Goal: Register for event/course

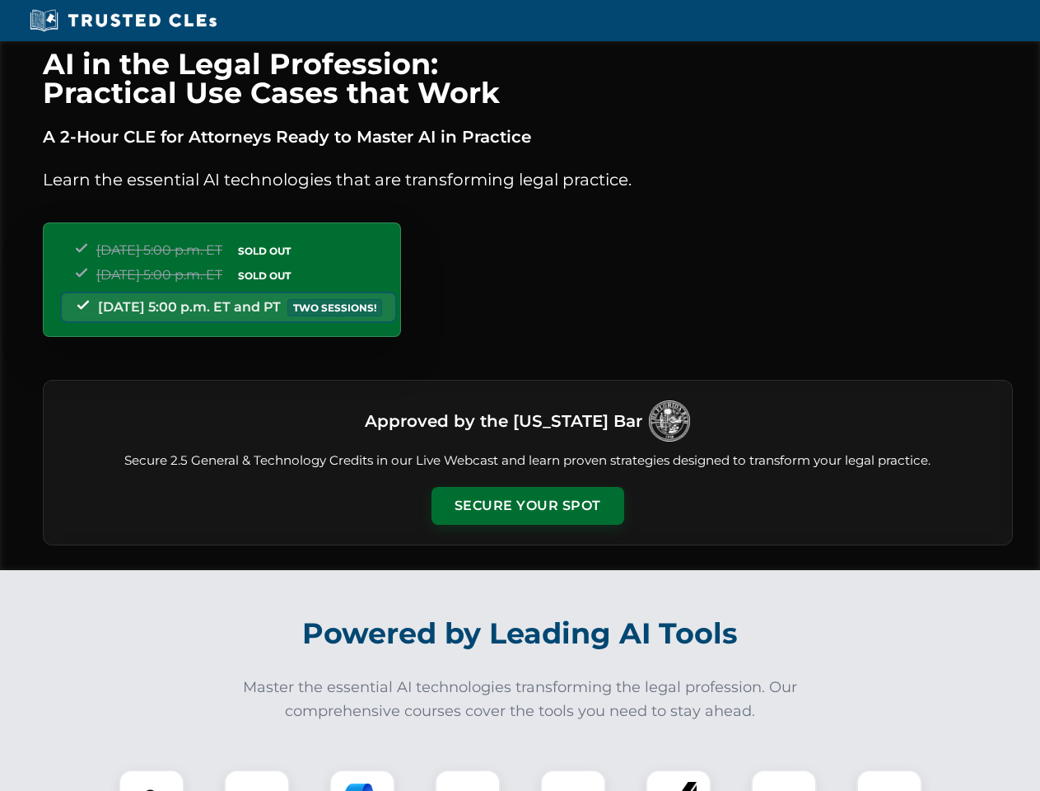
click at [527, 506] on button "Secure Your Spot" at bounding box center [528, 506] width 193 height 38
click at [152, 780] on img at bounding box center [152, 802] width 48 height 48
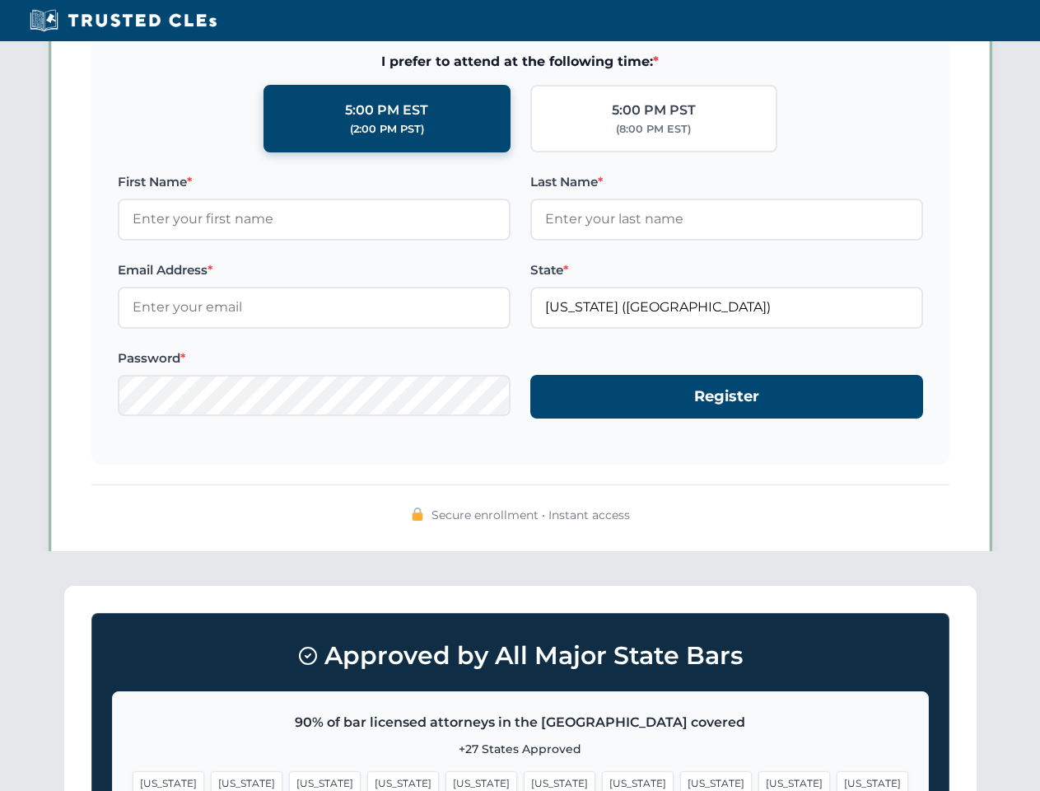
click at [602, 780] on span "[US_STATE]" at bounding box center [638, 783] width 72 height 24
click at [758, 780] on span "[US_STATE]" at bounding box center [794, 783] width 72 height 24
